Goal: Navigation & Orientation: Find specific page/section

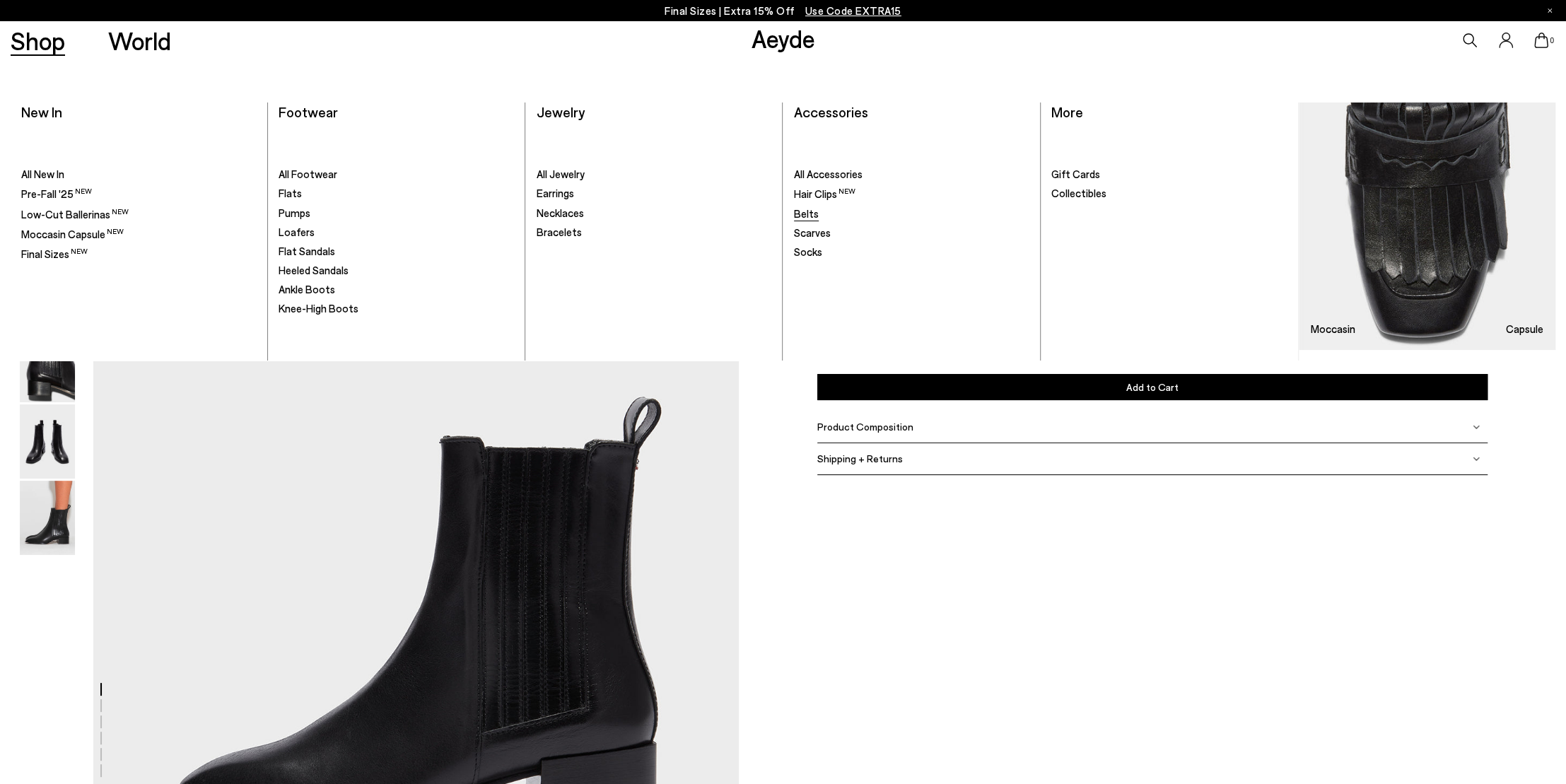
click at [811, 211] on span "Belts" at bounding box center [806, 213] width 25 height 13
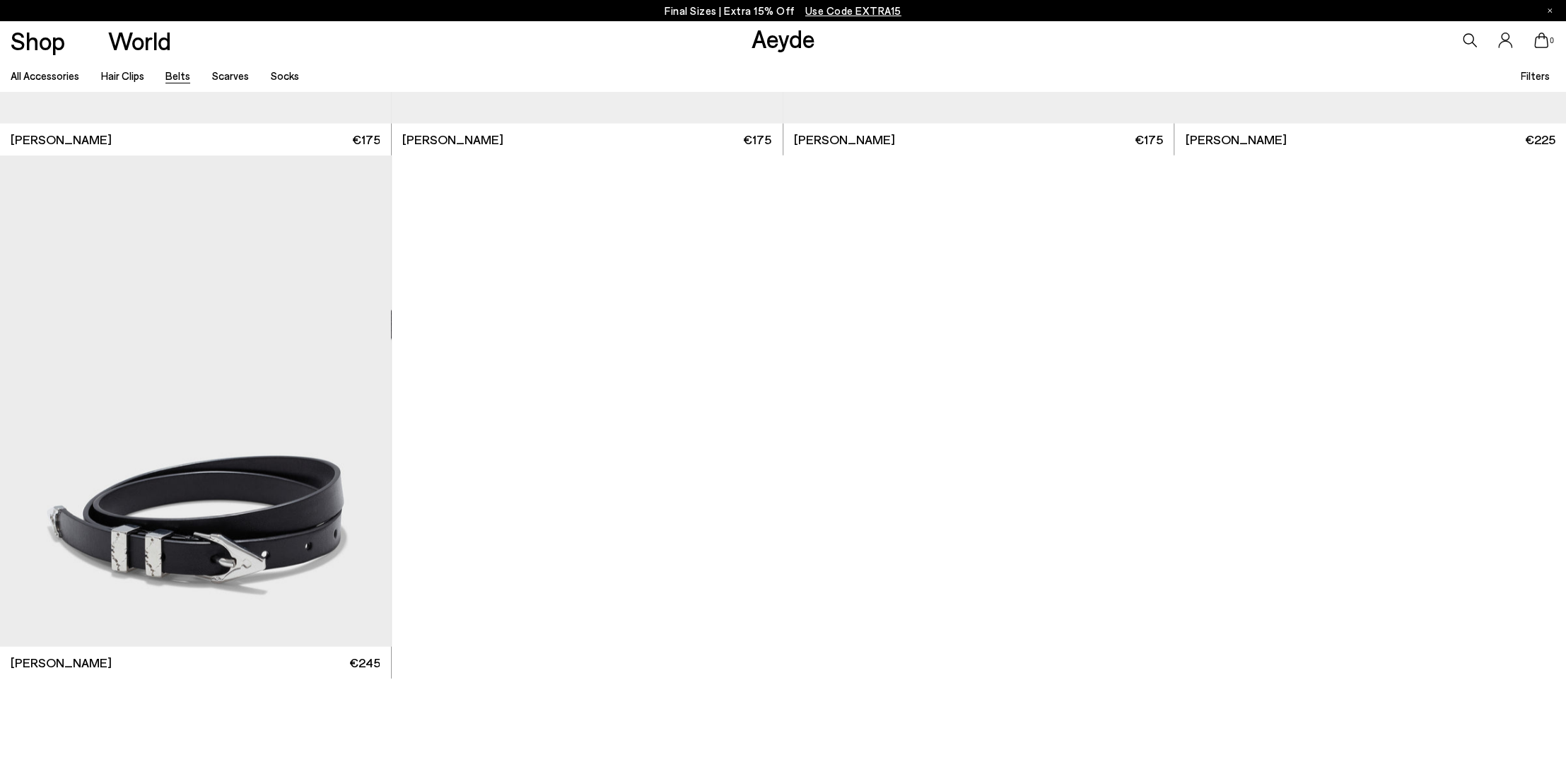
scroll to position [3086, 0]
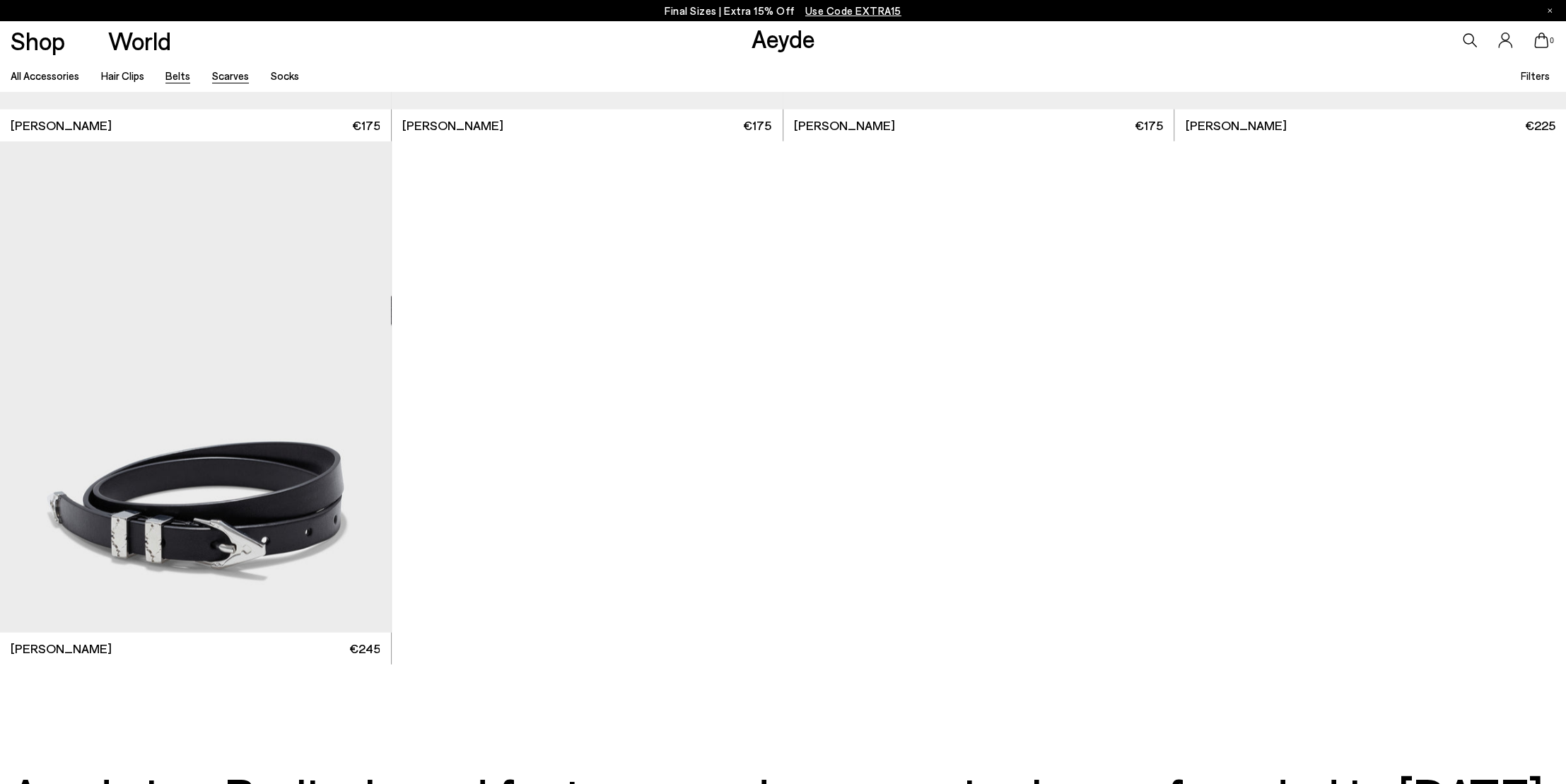
click at [223, 71] on link "Scarves" at bounding box center [230, 75] width 36 height 13
